Goal: Information Seeking & Learning: Learn about a topic

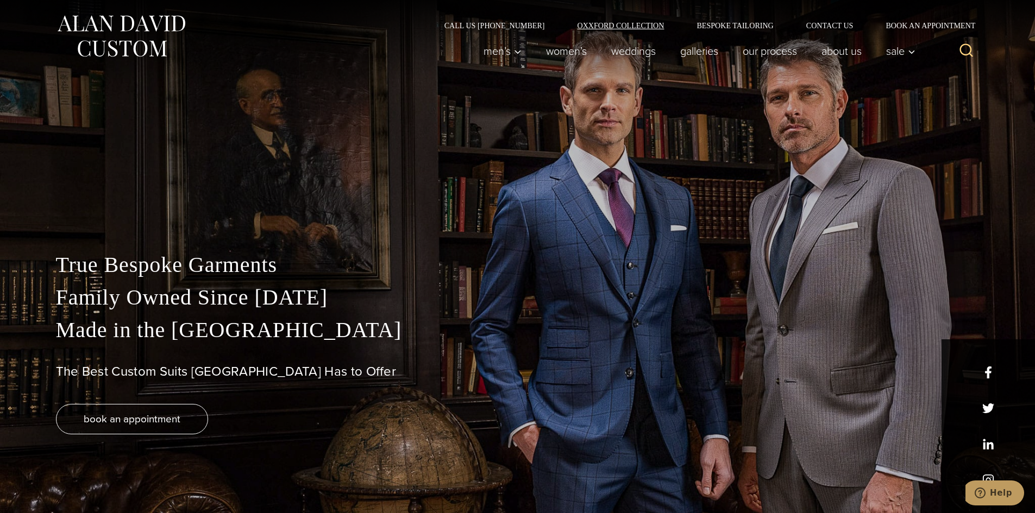
click at [641, 23] on link "Oxxford Collection" at bounding box center [621, 26] width 120 height 8
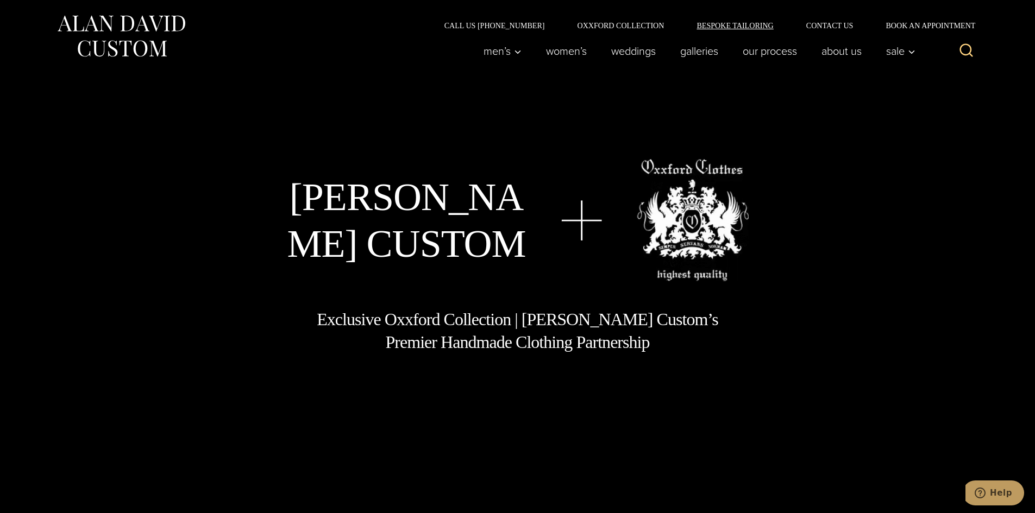
click at [729, 22] on link "Bespoke Tailoring" at bounding box center [734, 26] width 109 height 8
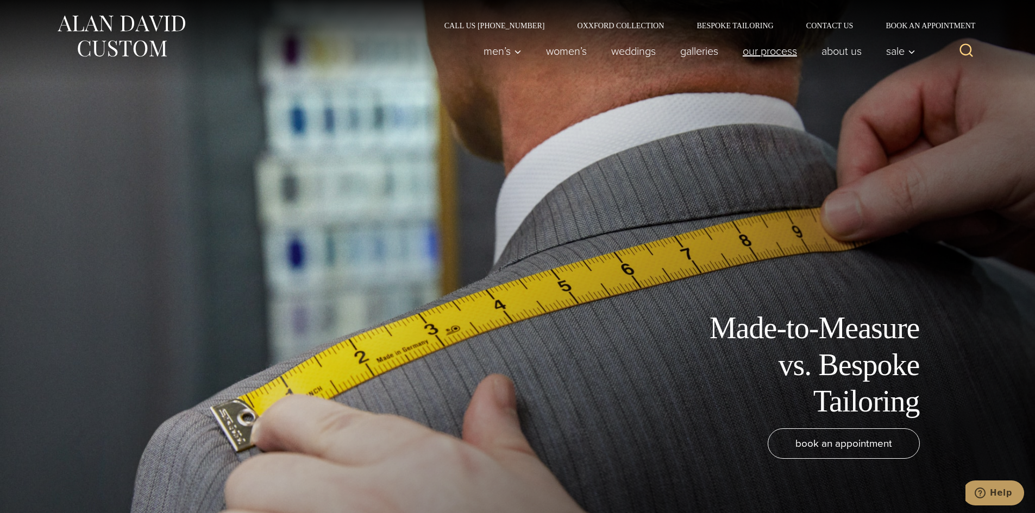
click at [762, 51] on link "Our Process" at bounding box center [769, 51] width 79 height 22
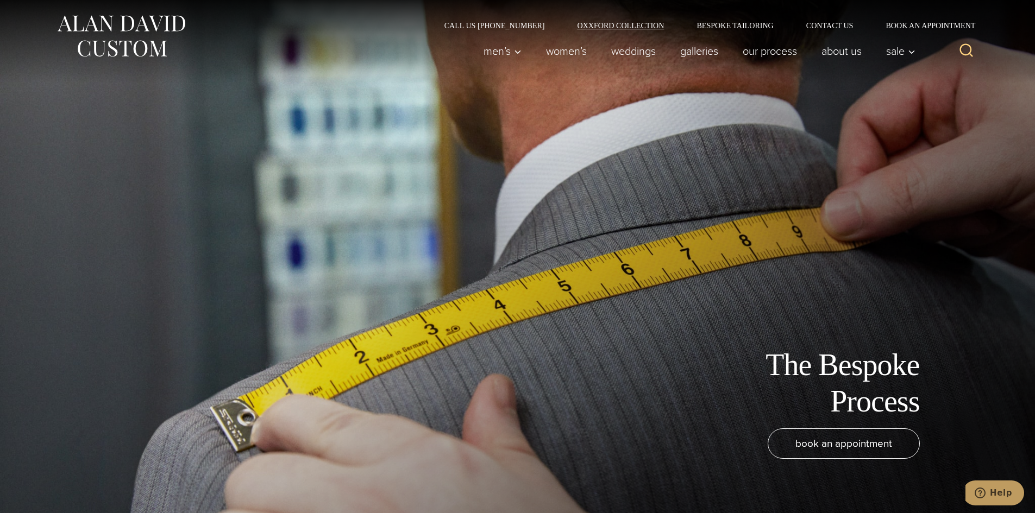
click at [608, 27] on link "Oxxford Collection" at bounding box center [621, 26] width 120 height 8
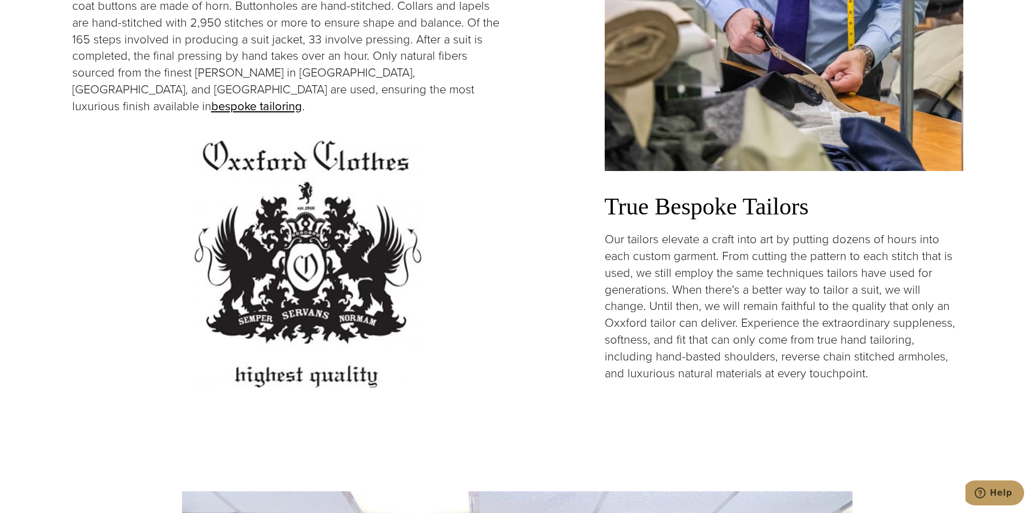
scroll to position [2444, 0]
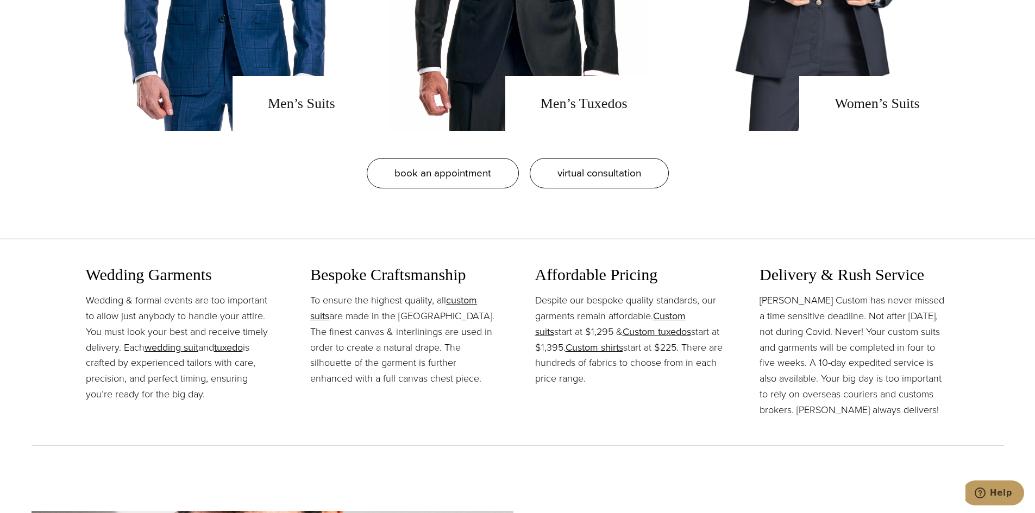
scroll to position [1141, 0]
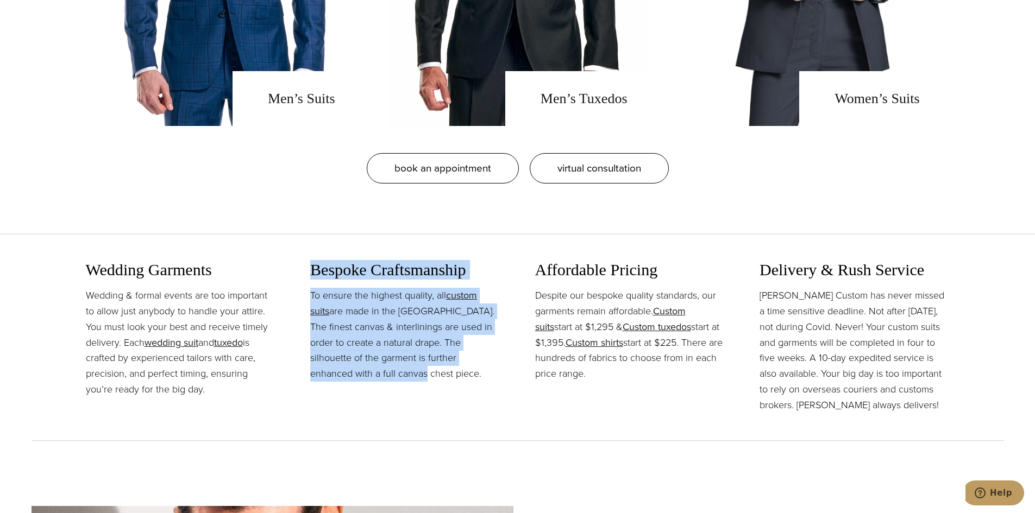
drag, startPoint x: 309, startPoint y: 267, endPoint x: 393, endPoint y: 389, distance: 149.2
click at [393, 389] on div "Wedding Garments Wedding & formal events are too important to allow just anybod…" at bounding box center [518, 338] width 864 height 205
copy div "Bespoke Craftsmanship To ensure the highest quality, all custom suits are made …"
